Goal: Book appointment/travel/reservation

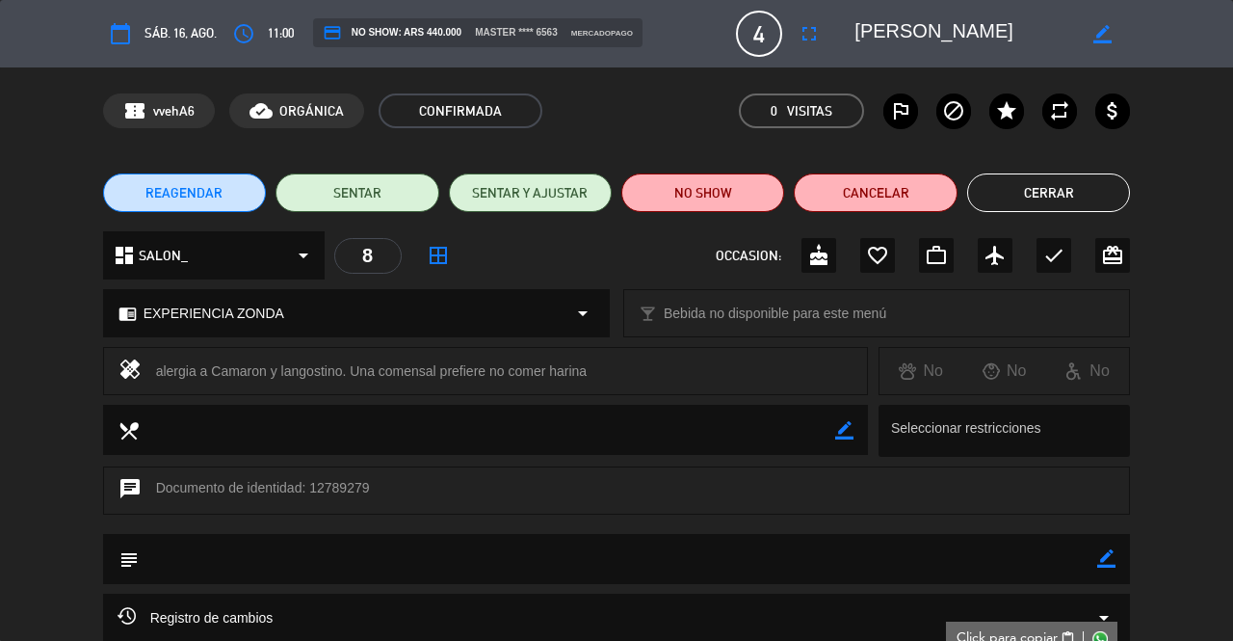
scroll to position [183, 0]
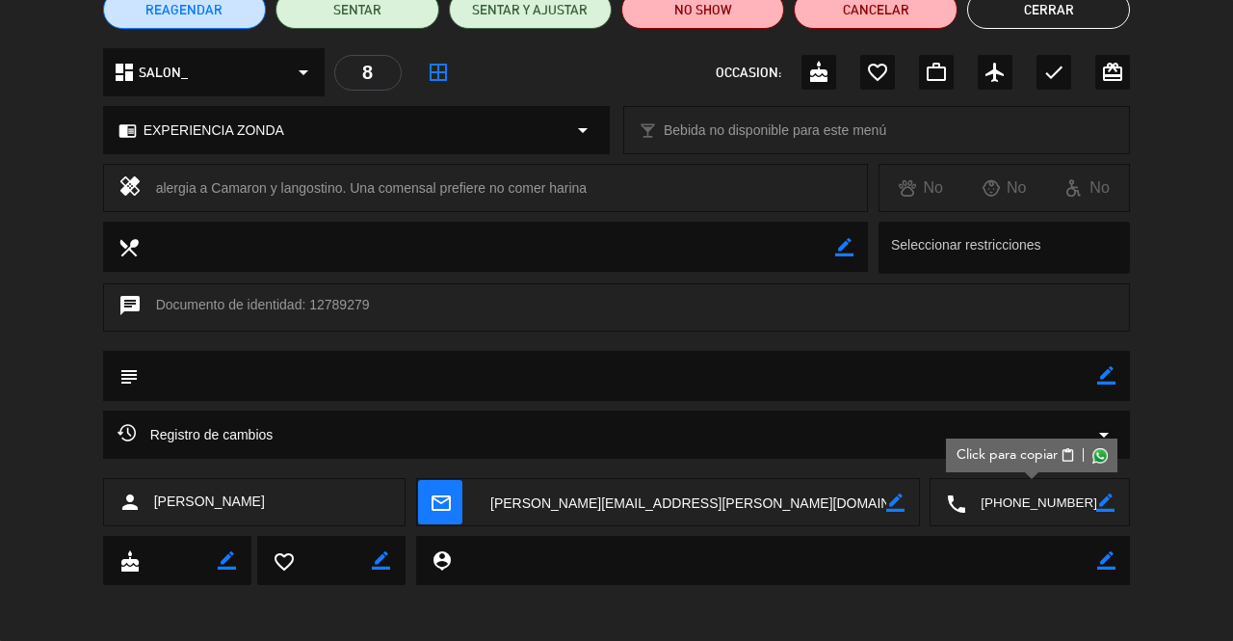
click at [1035, 16] on button "Cerrar" at bounding box center [1048, 9] width 163 height 39
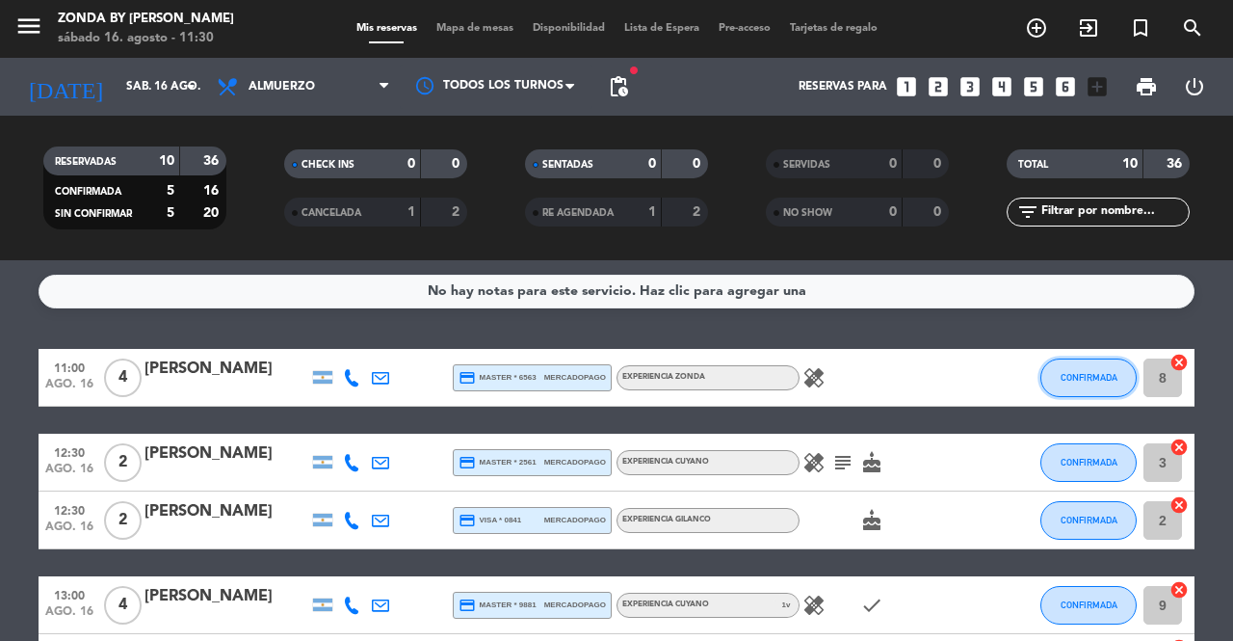
click at [1077, 381] on span "CONFIRMADA" at bounding box center [1089, 377] width 57 height 11
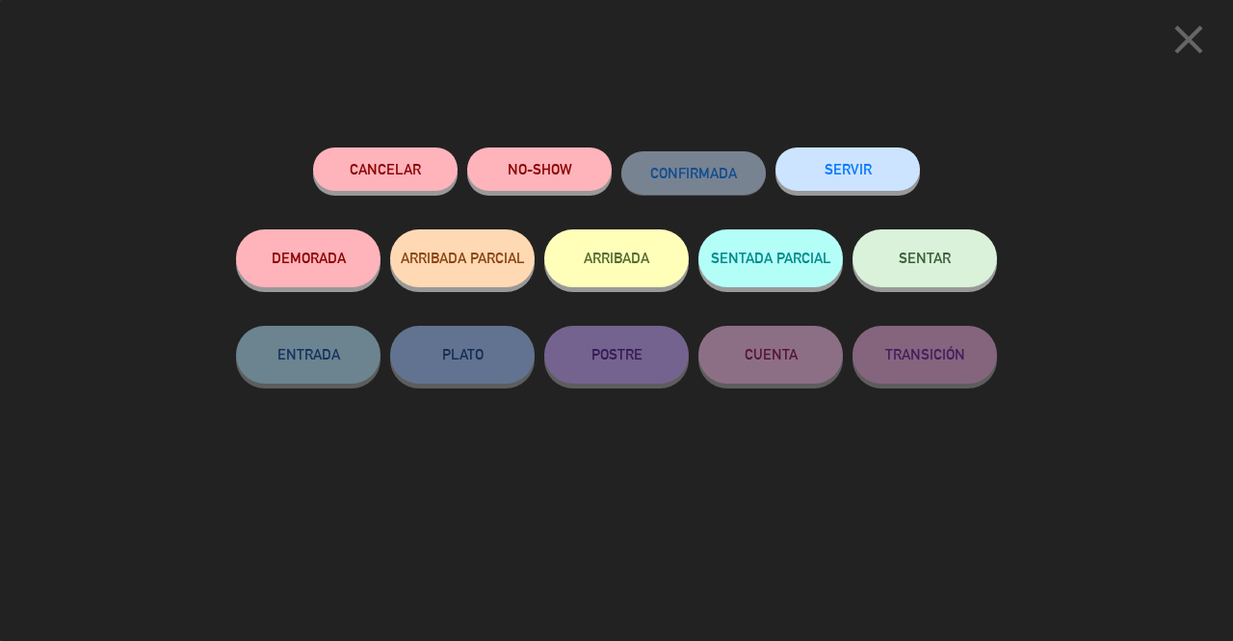
click at [937, 260] on span "SENTAR" at bounding box center [925, 258] width 52 height 16
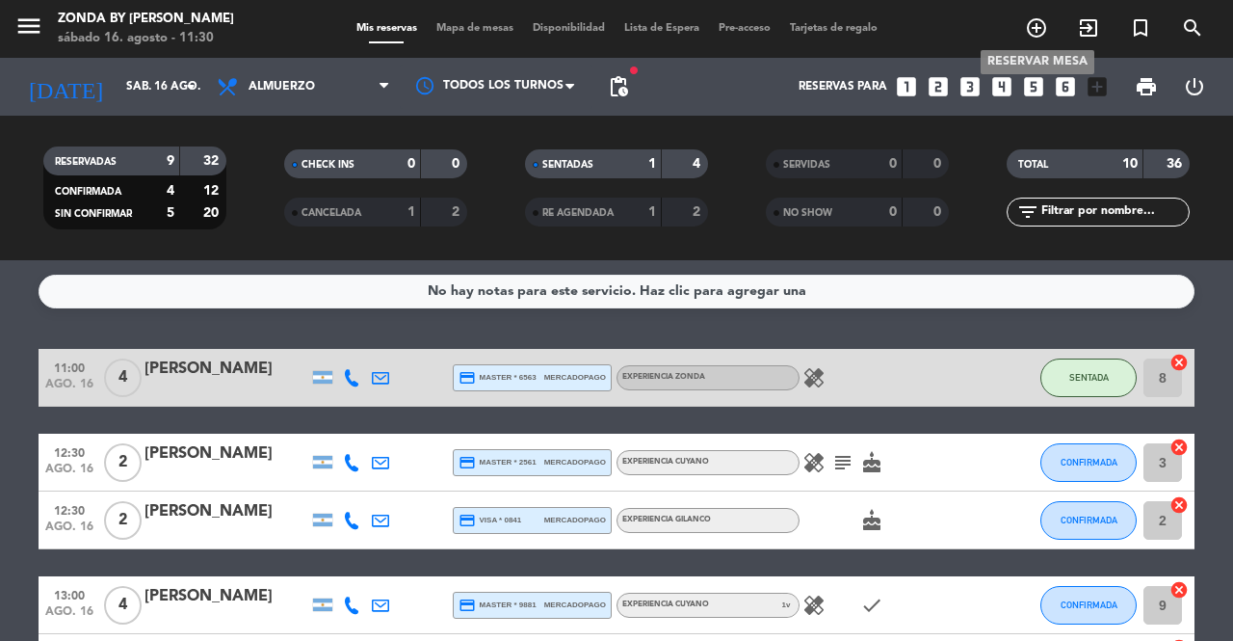
click at [1041, 17] on icon "add_circle_outline" at bounding box center [1036, 27] width 23 height 23
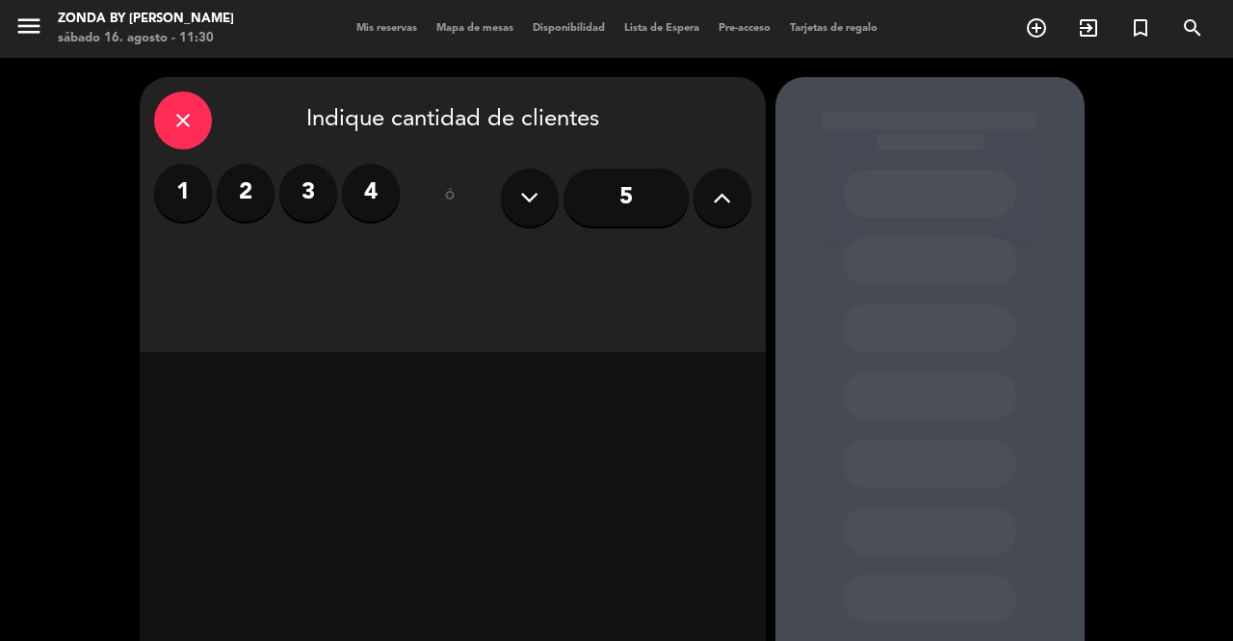
click at [649, 210] on input "5" at bounding box center [626, 198] width 125 height 58
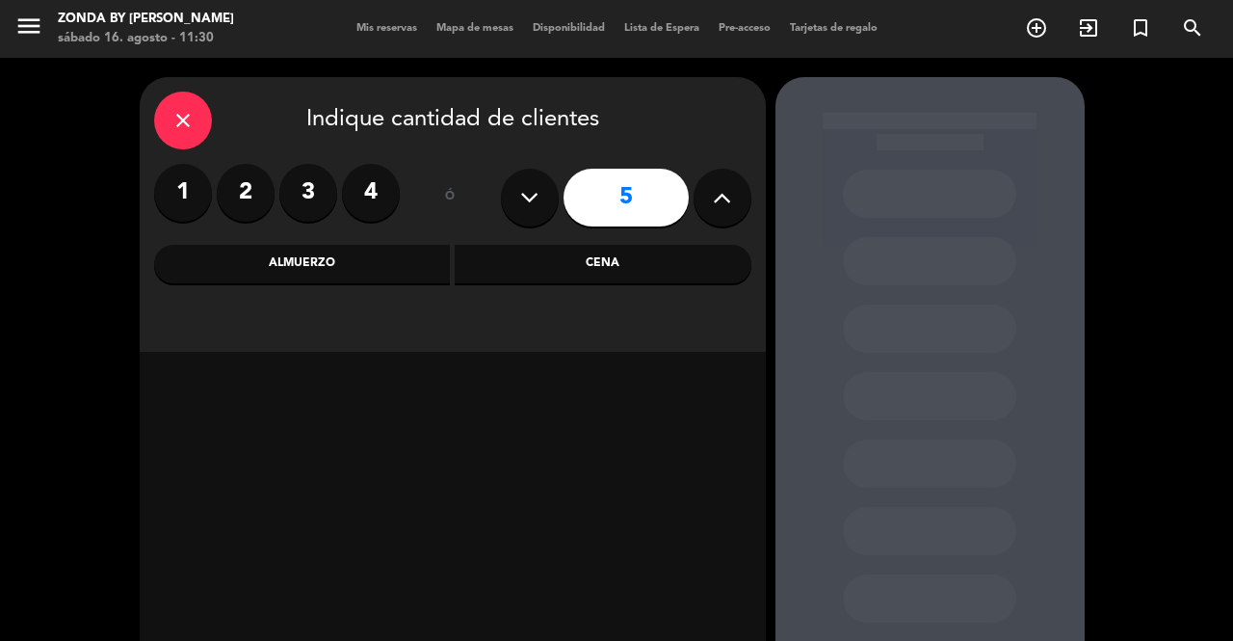
click at [329, 271] on div "Almuerzo" at bounding box center [302, 264] width 297 height 39
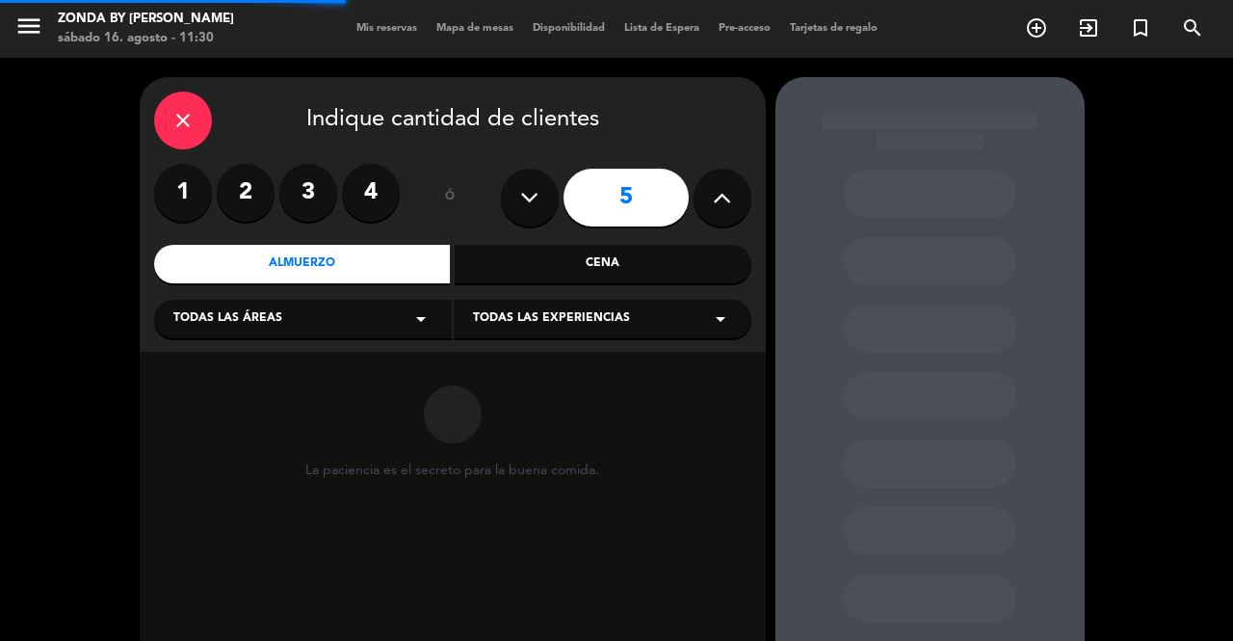
click at [564, 332] on div "Todas las experiencias arrow_drop_down" at bounding box center [603, 319] width 298 height 39
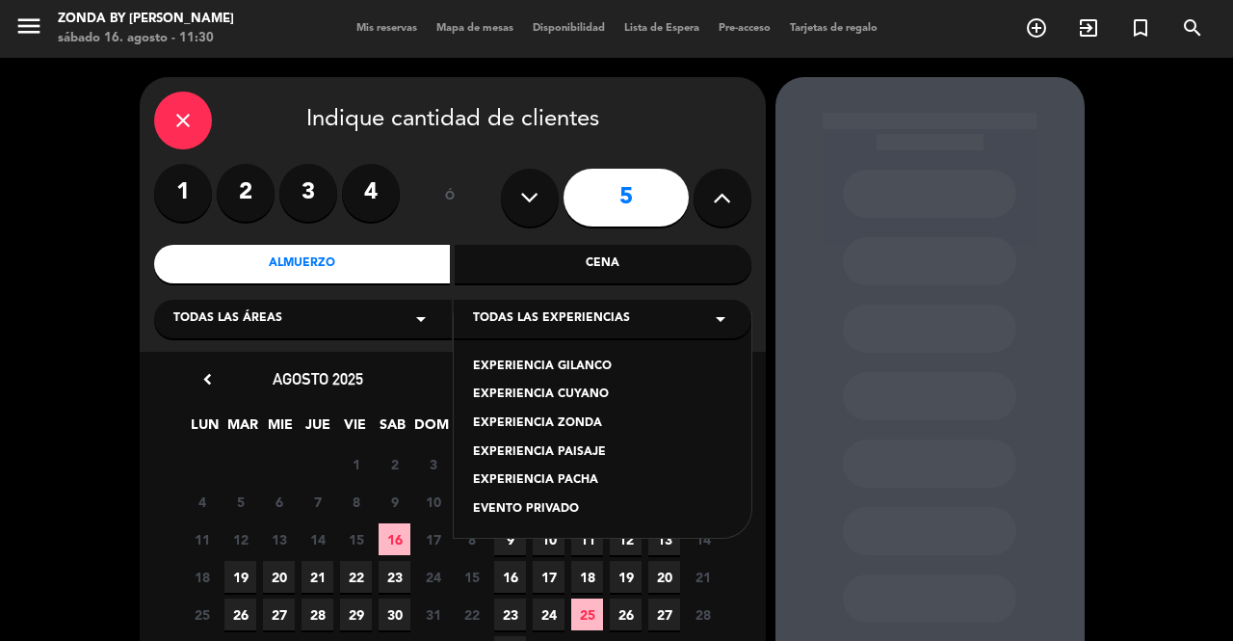
click at [574, 390] on div "EXPERIENCIA CUYANO" at bounding box center [602, 394] width 259 height 19
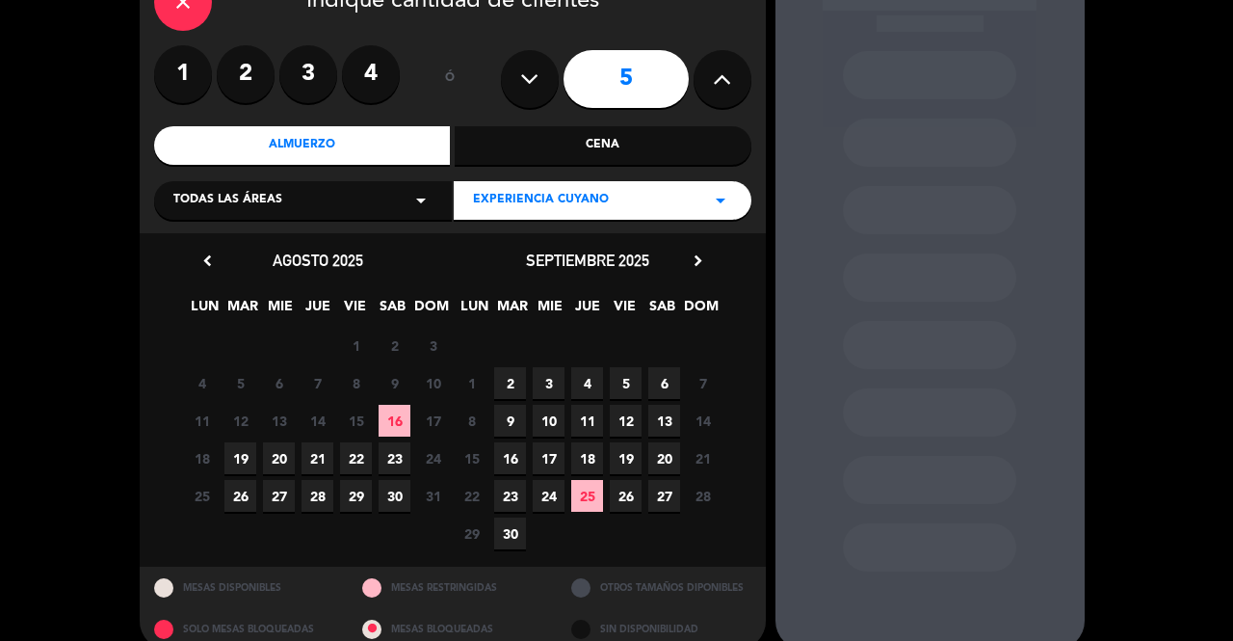
scroll to position [121, 0]
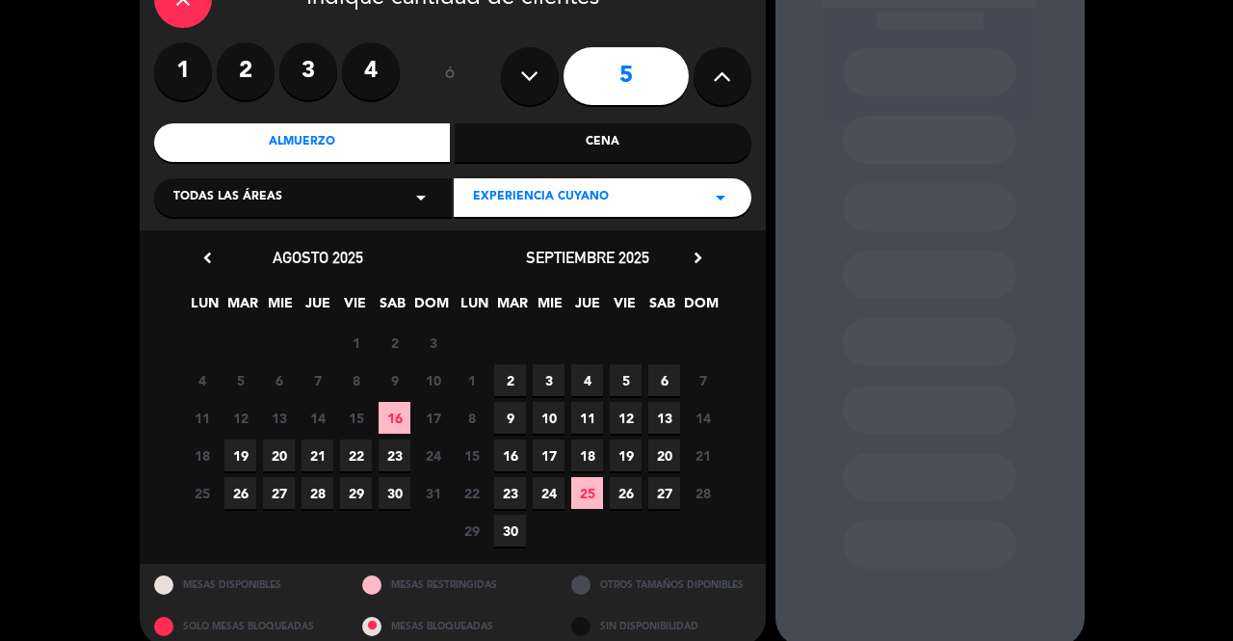
click at [698, 261] on icon "chevron_right" at bounding box center [698, 258] width 20 height 20
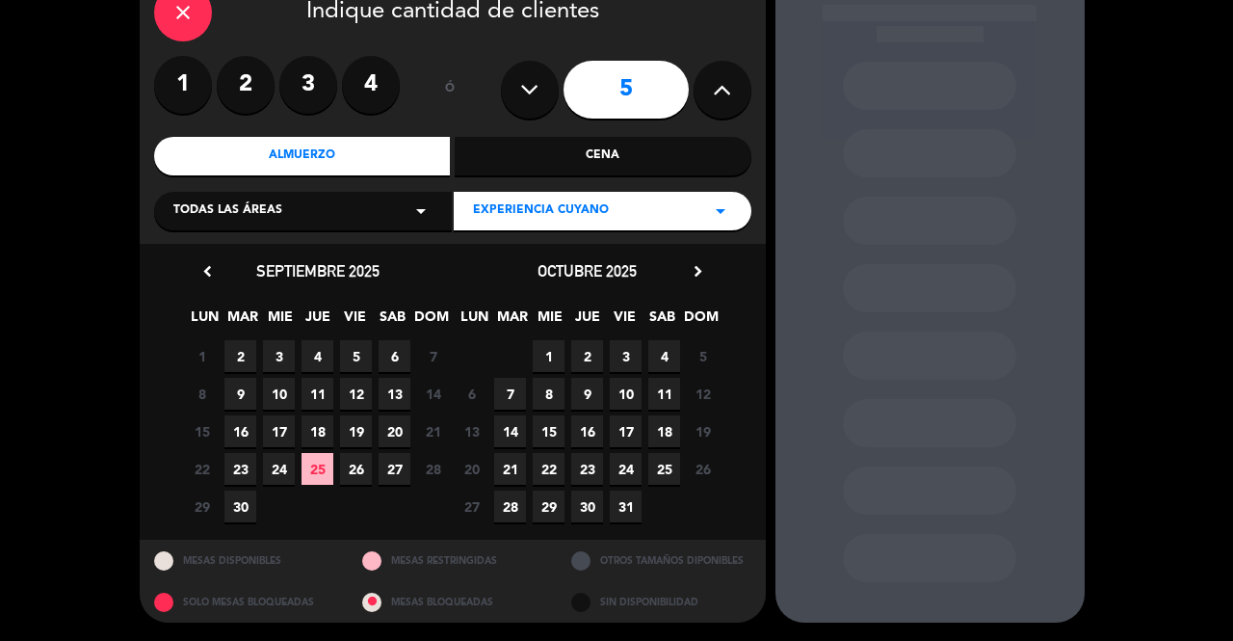
click at [698, 261] on icon "chevron_right" at bounding box center [698, 271] width 20 height 20
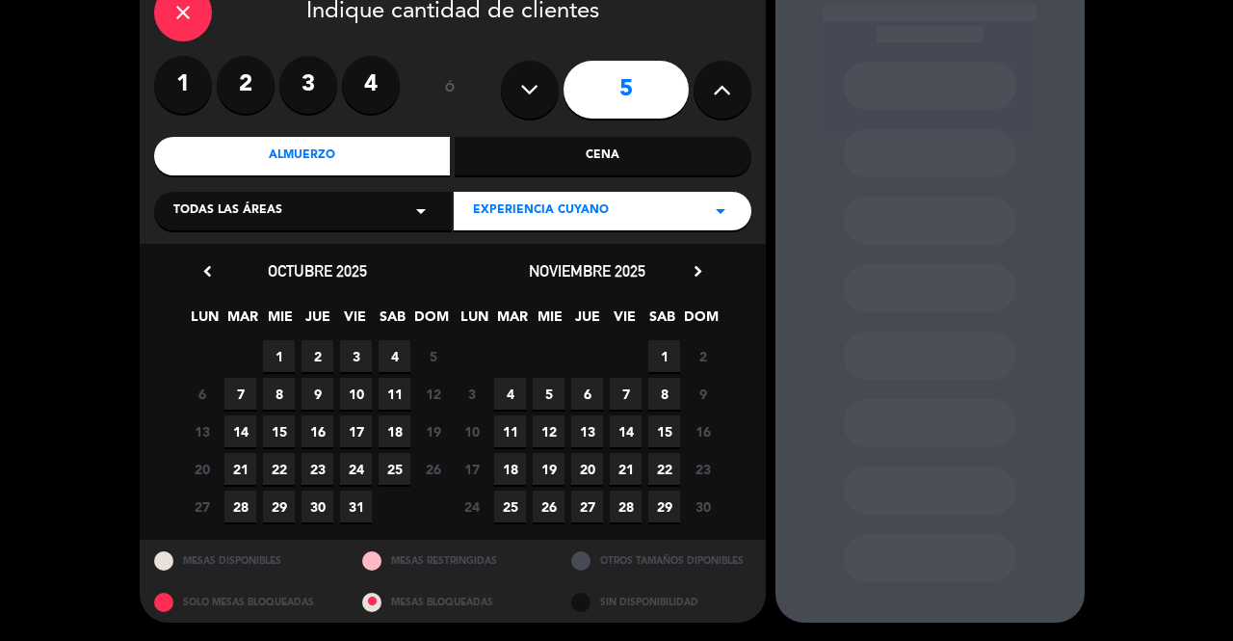
click at [665, 354] on span "1" at bounding box center [664, 356] width 32 height 32
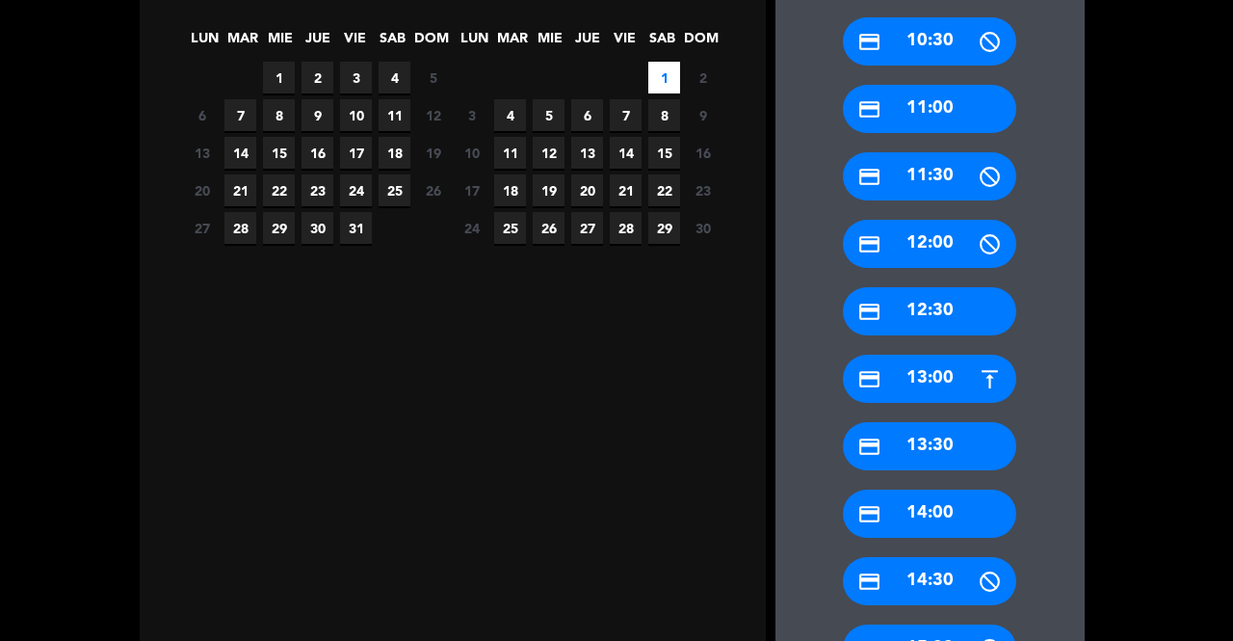
scroll to position [387, 0]
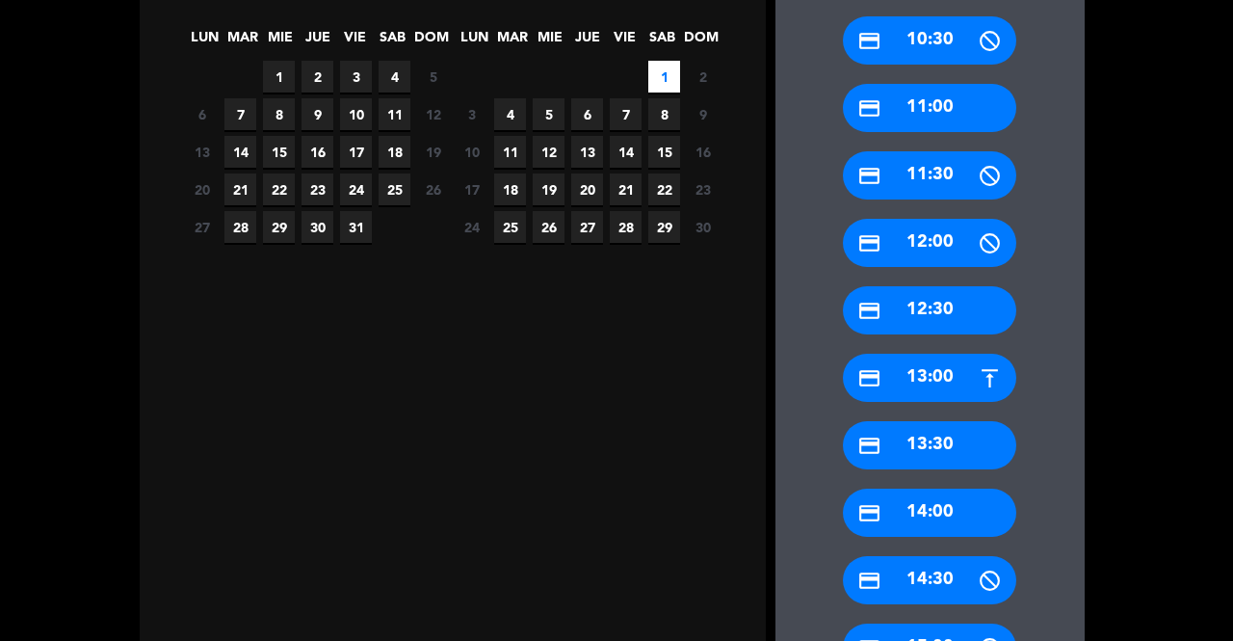
click at [921, 450] on div "credit_card 13:30" at bounding box center [929, 445] width 173 height 48
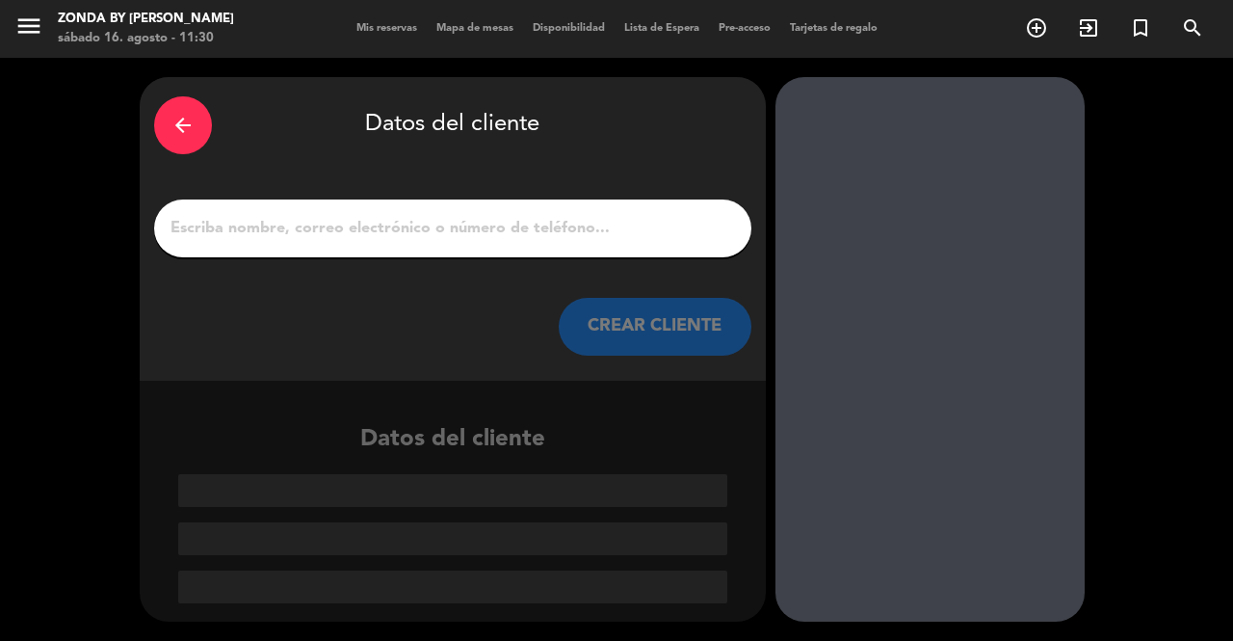
click at [453, 201] on div at bounding box center [452, 228] width 597 height 58
click at [470, 228] on input "1" at bounding box center [453, 228] width 568 height 27
click at [405, 223] on input "1" at bounding box center [453, 228] width 568 height 27
paste input "[PERSON_NAME]"
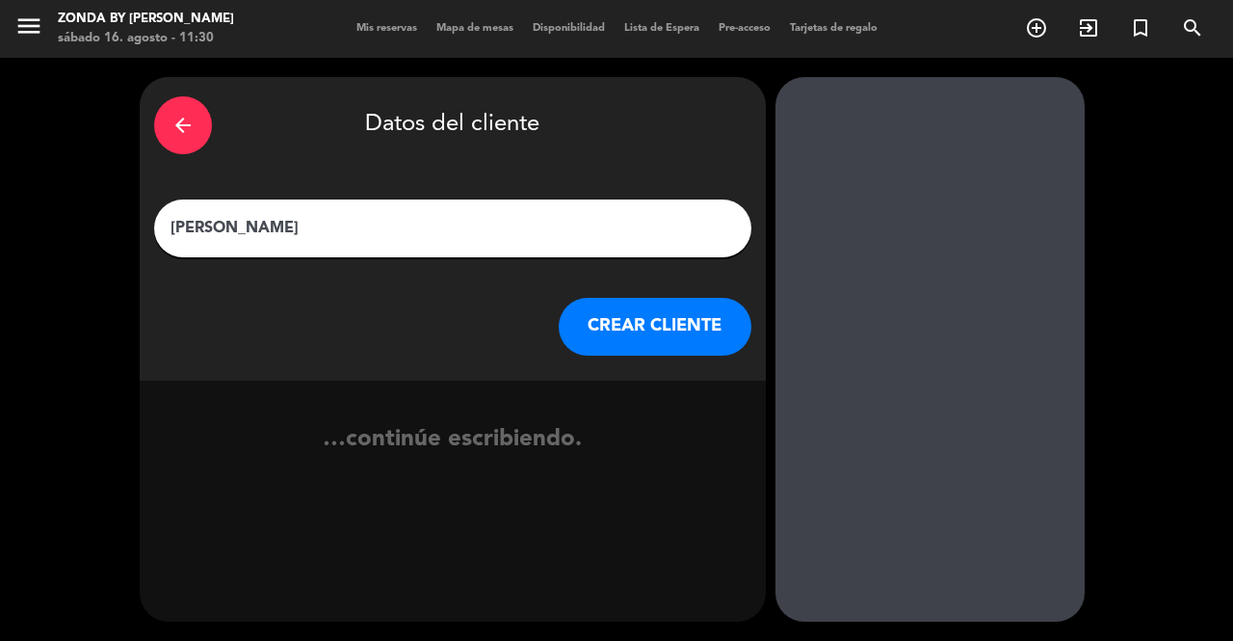
type input "[PERSON_NAME]"
click at [678, 327] on button "CREAR CLIENTE" at bounding box center [655, 327] width 193 height 58
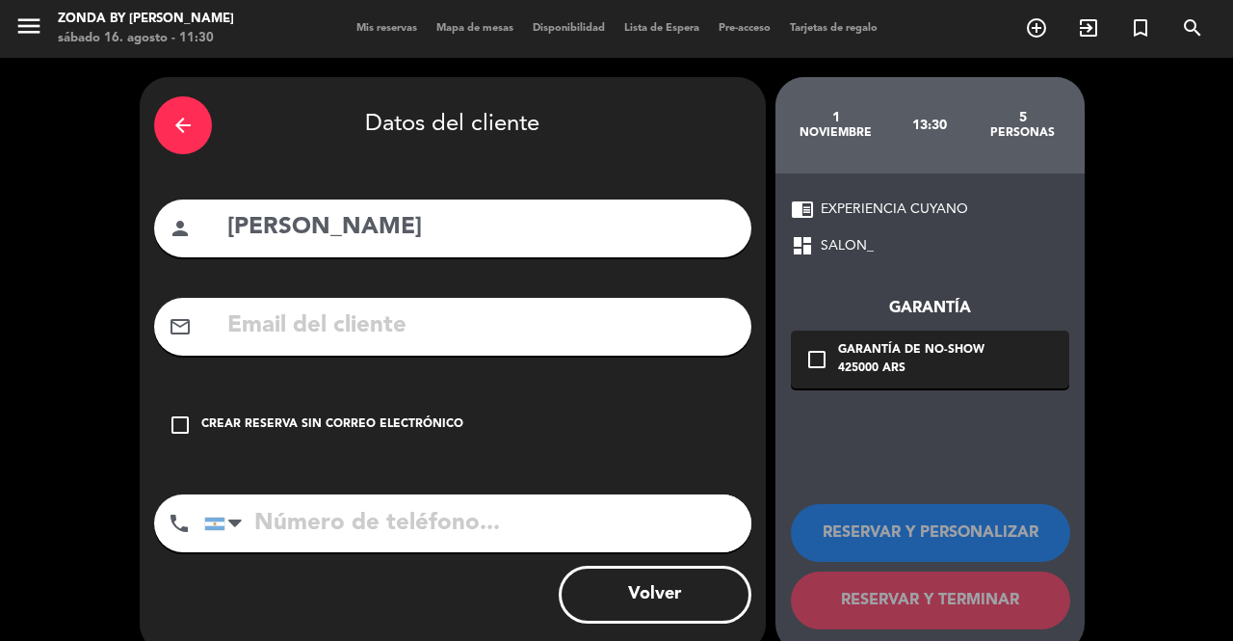
click at [442, 331] on input "text" at bounding box center [481, 325] width 512 height 39
paste input "[EMAIL_ADDRESS][DOMAIN_NAME]"
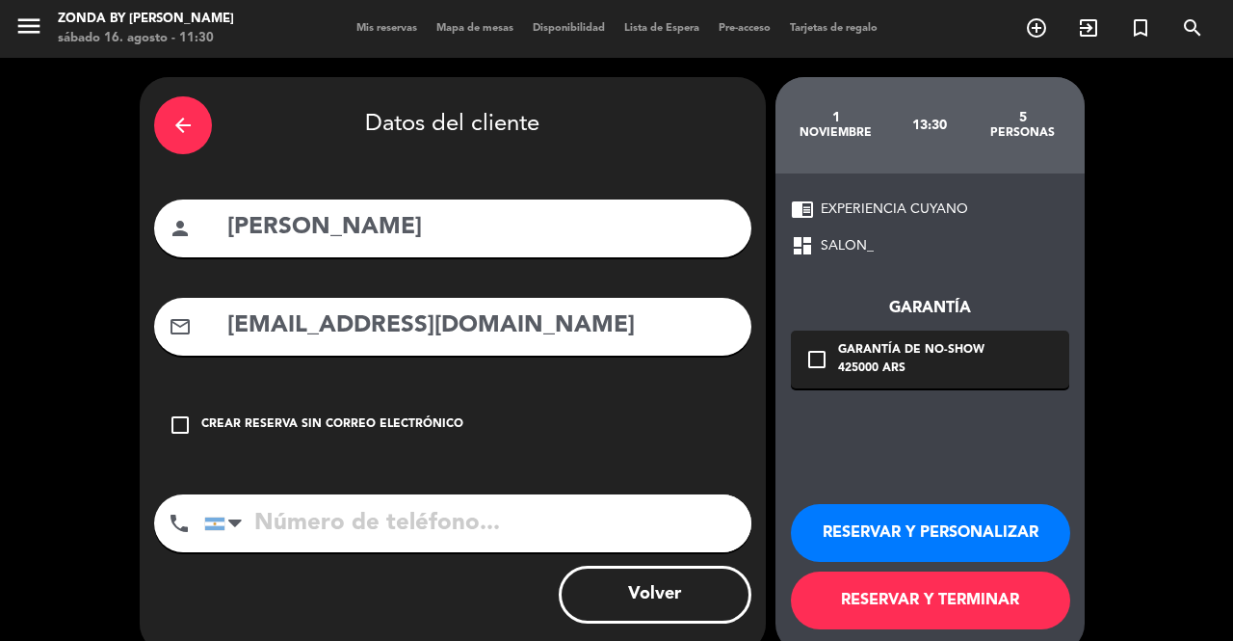
type input "[EMAIL_ADDRESS][DOMAIN_NAME]"
click at [861, 527] on button "RESERVAR Y PERSONALIZAR" at bounding box center [930, 533] width 279 height 58
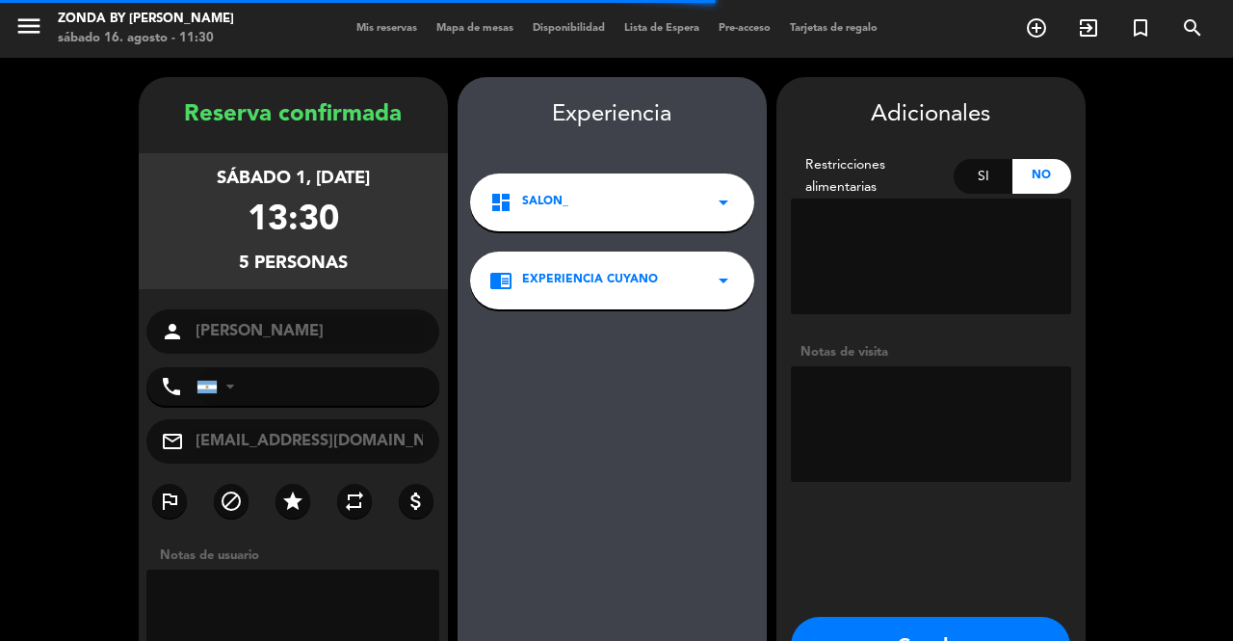
scroll to position [77, 0]
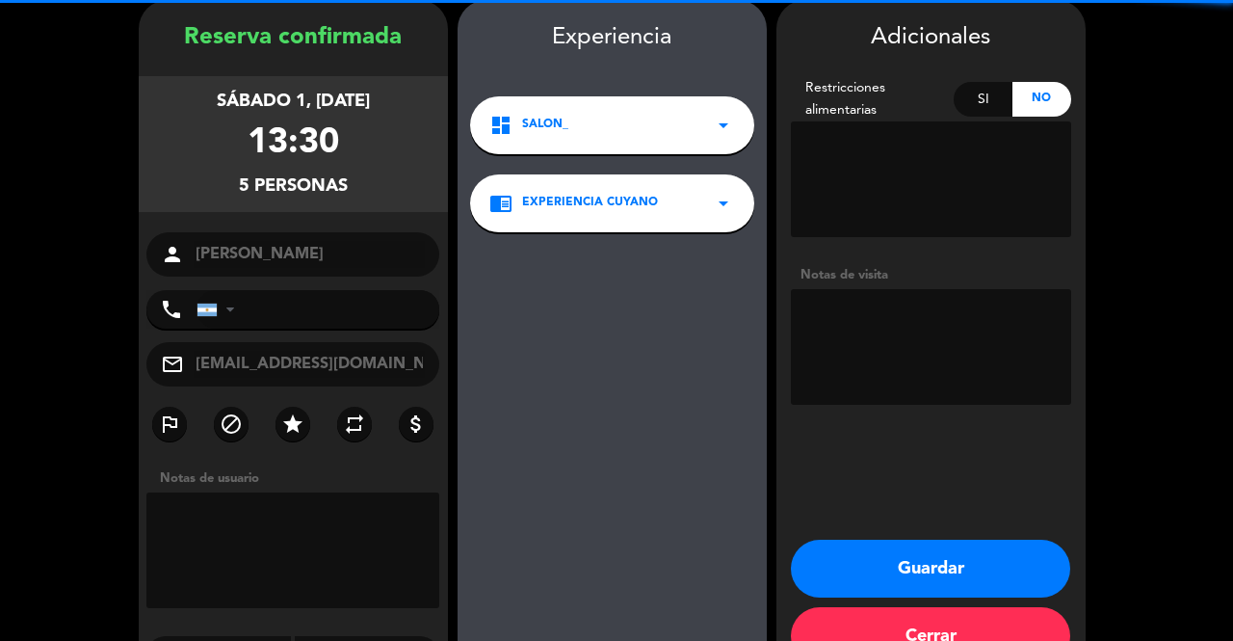
click at [894, 386] on textarea at bounding box center [931, 347] width 280 height 116
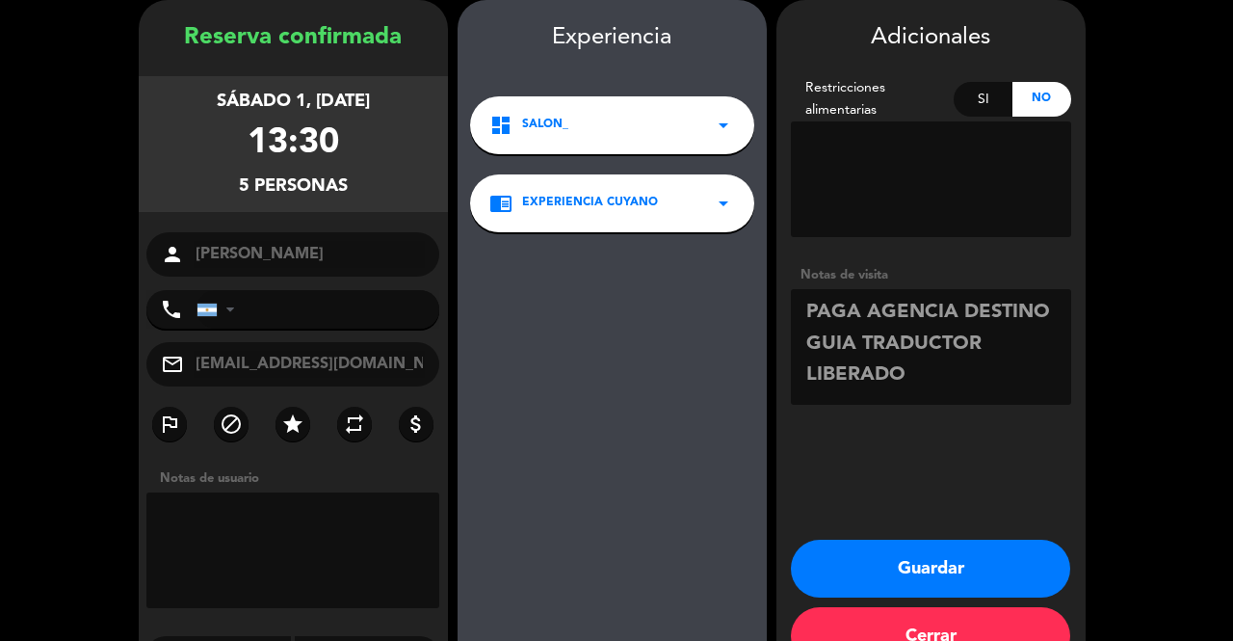
type textarea "PAGA AGENCIA DESTINO GUIA TRADUCTOR LIBERADO"
click at [882, 558] on button "Guardar" at bounding box center [930, 569] width 279 height 58
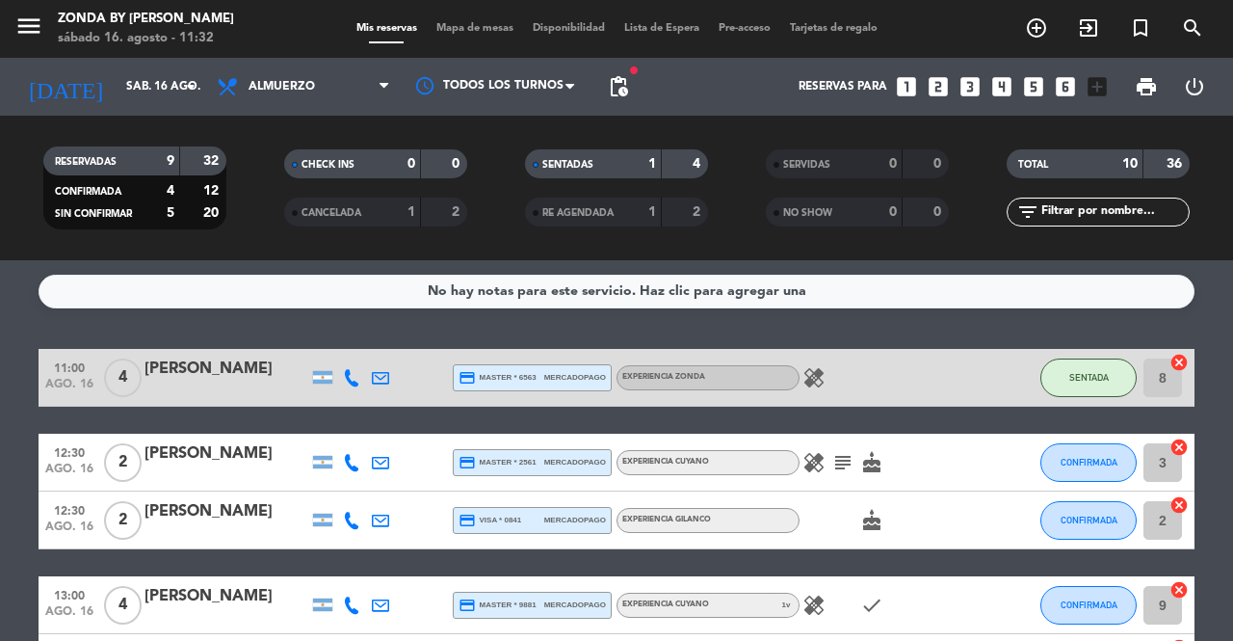
click at [124, 109] on div "[DATE] sáb. 16 ago. arrow_drop_down" at bounding box center [110, 87] width 193 height 58
click at [117, 76] on input "sáb. 16 ago." at bounding box center [193, 86] width 153 height 33
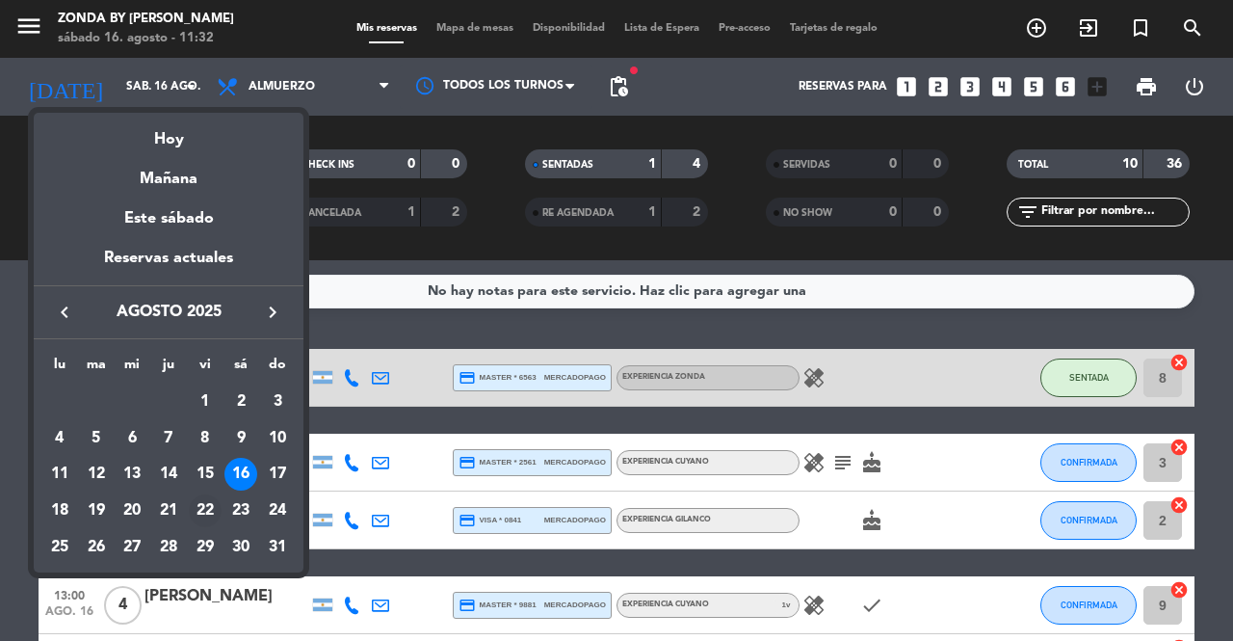
click at [207, 517] on div "22" at bounding box center [205, 510] width 33 height 33
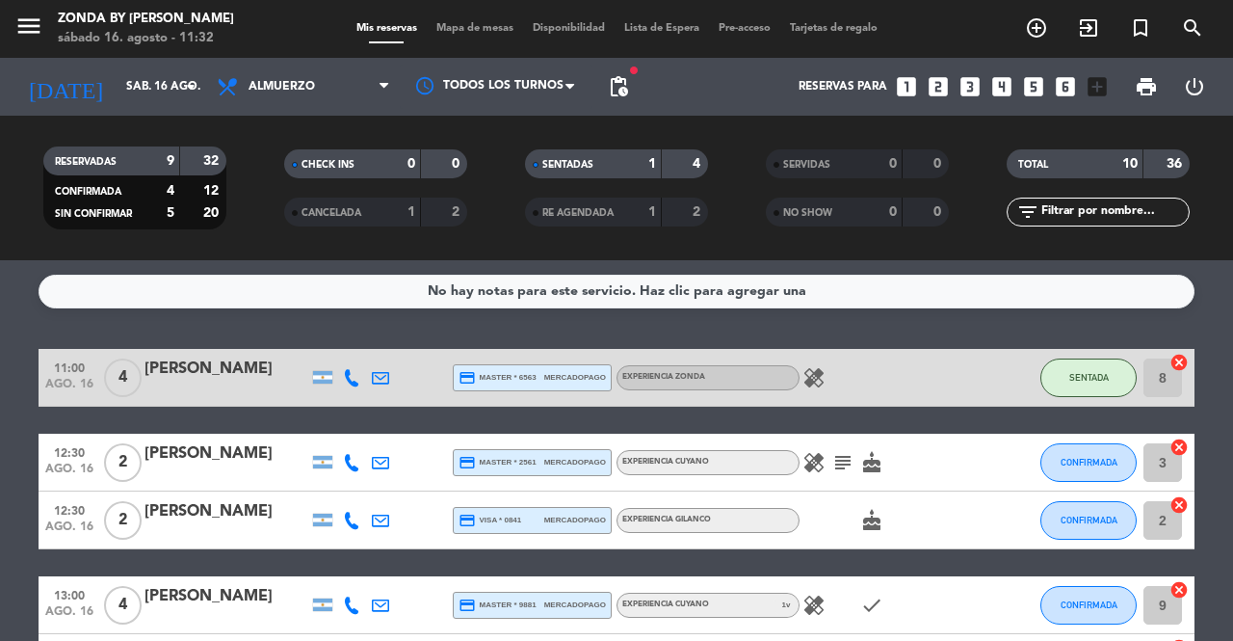
type input "vie. 22 ago."
